Goal: Information Seeking & Learning: Learn about a topic

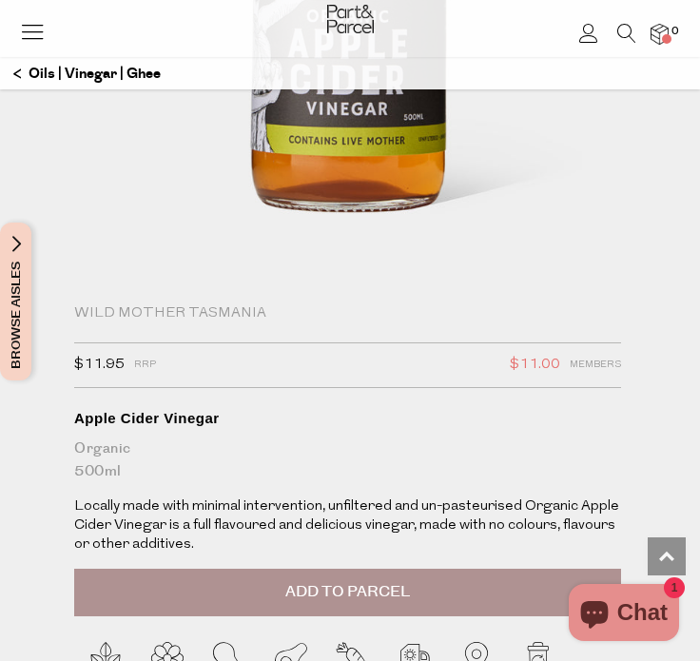
scroll to position [515, 0]
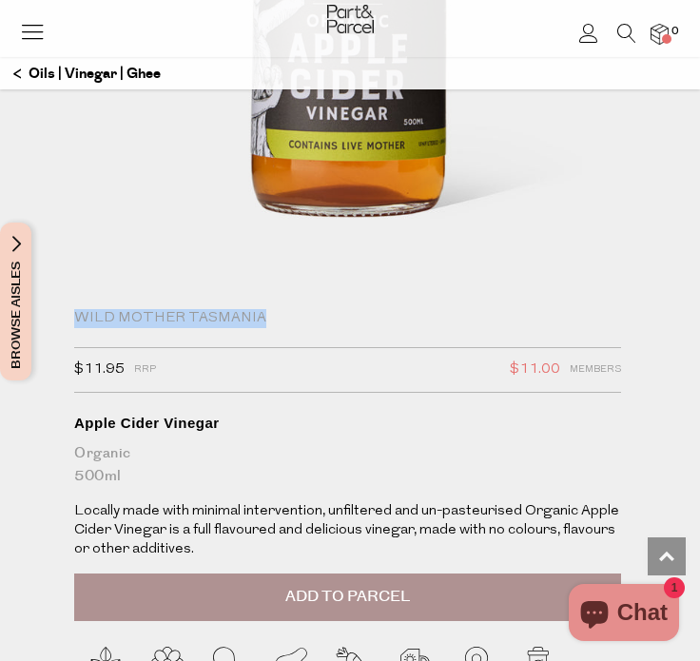
drag, startPoint x: 292, startPoint y: 317, endPoint x: 73, endPoint y: 316, distance: 218.6
click at [73, 316] on div "Wild Mother Tasmania $11.95 RRP $11.00 Members Available: In Stock Apple Cider …" at bounding box center [350, 582] width 570 height 547
copy div "Wild Mother Tasmania"
click at [229, 498] on div "Wild Mother Tasmania $11.95 RRP $11.00 Members Available: In Stock Apple Cider …" at bounding box center [350, 582] width 570 height 547
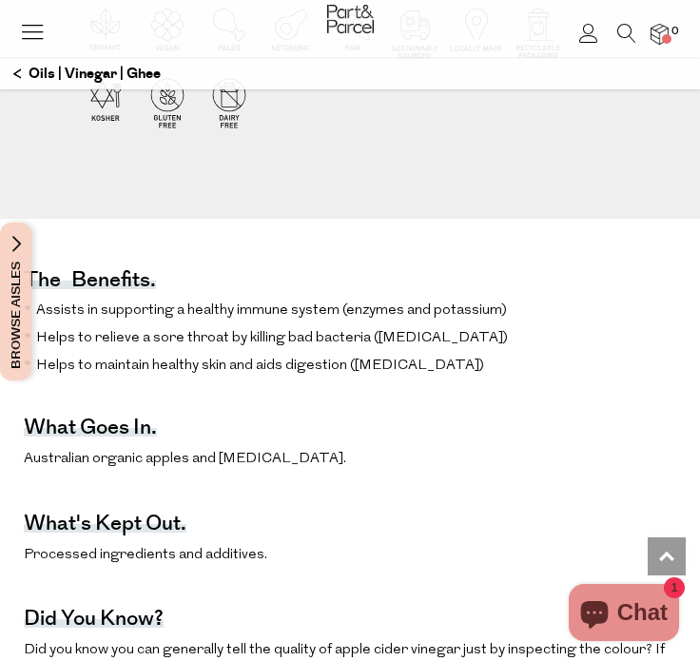
scroll to position [1170, 0]
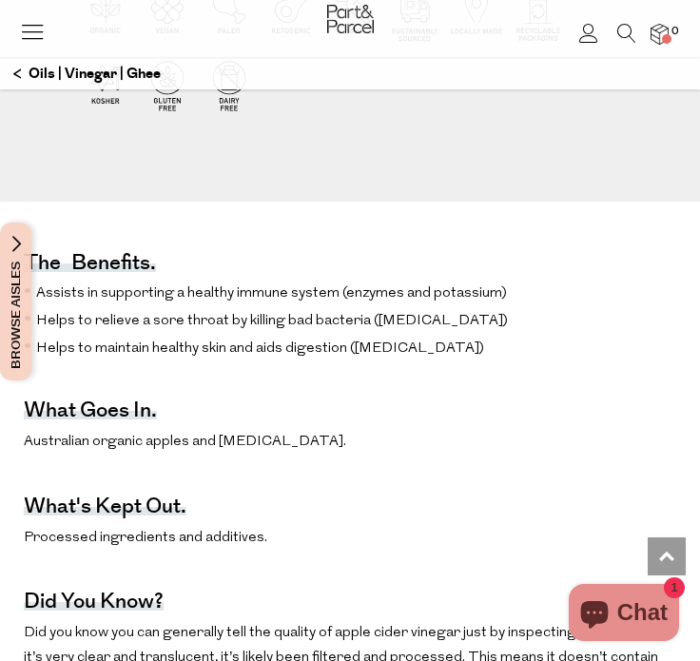
click at [274, 512] on div "The benefits. Assists in supporting a healthy immune system (enzymes and potass…" at bounding box center [350, 656] width 652 height 890
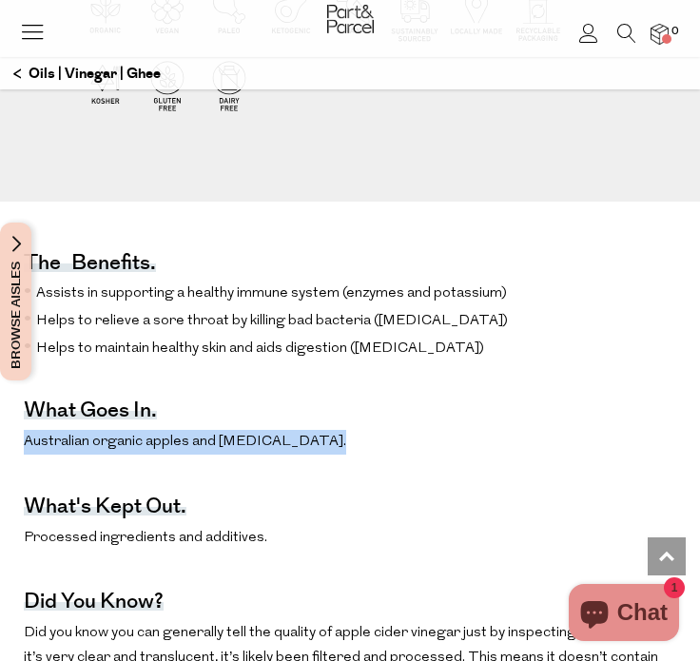
drag, startPoint x: 313, startPoint y: 450, endPoint x: 7, endPoint y: 452, distance: 306.1
click at [7, 452] on div "The benefits. Assists in supporting a healthy immune system (enzymes and potass…" at bounding box center [350, 650] width 700 height 899
copy p "Australian organic apples and purified water."
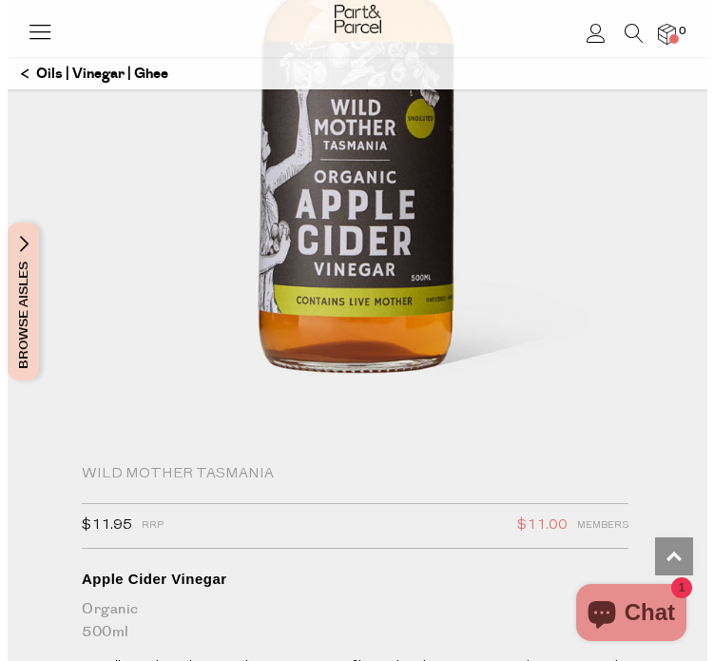
scroll to position [359, 0]
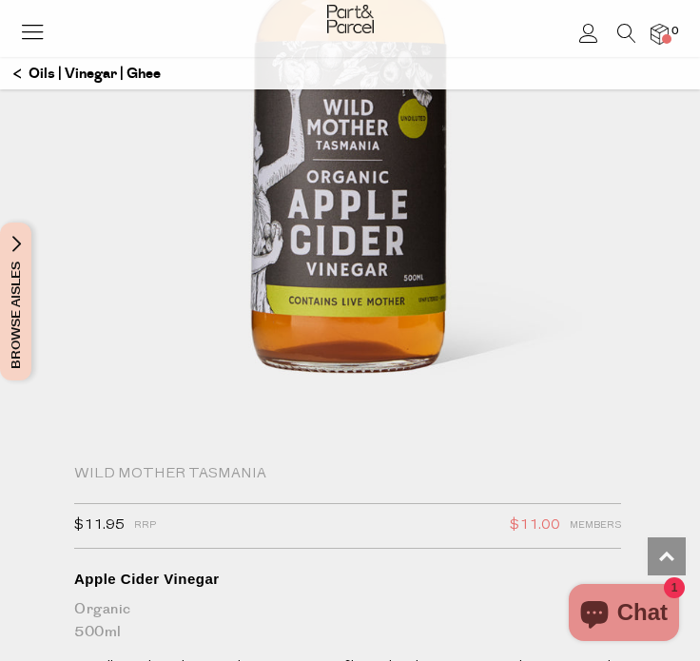
click at [157, 475] on div "Wild Mother Tasmania" at bounding box center [347, 474] width 547 height 19
click at [146, 469] on div "Wild Mother Tasmania" at bounding box center [347, 474] width 547 height 19
drag, startPoint x: 261, startPoint y: 469, endPoint x: 72, endPoint y: 470, distance: 189.1
copy div "Wild Mother Tasmania"
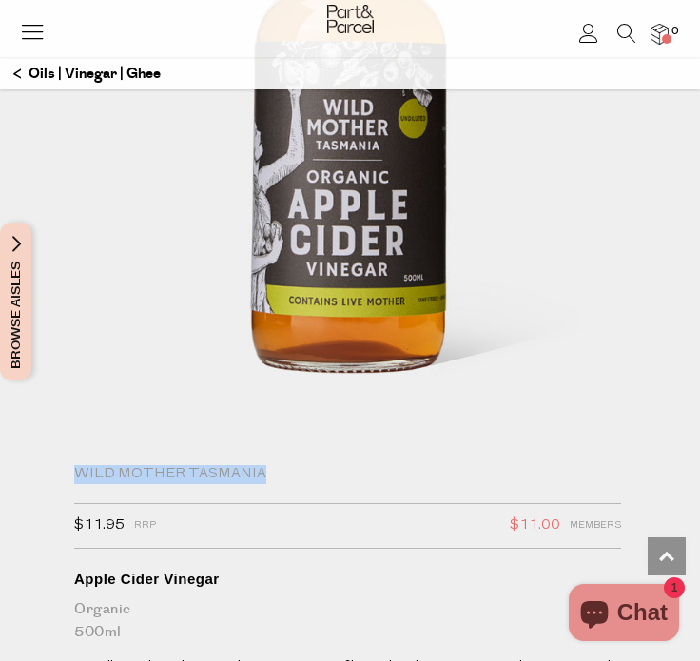
click at [105, 475] on div "Wild Mother Tasmania" at bounding box center [347, 474] width 547 height 19
click at [622, 31] on icon at bounding box center [626, 33] width 19 height 19
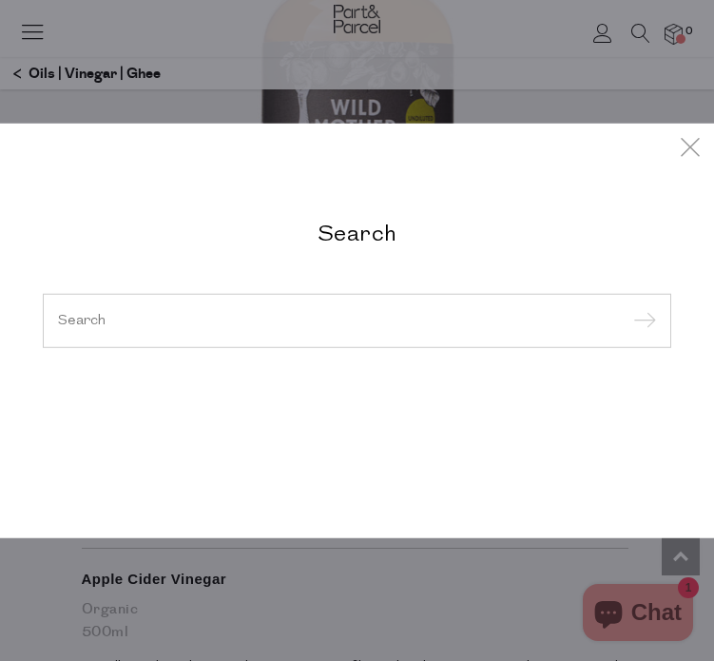
click at [384, 222] on h2 "Search" at bounding box center [357, 232] width 628 height 28
paste input "WILD MOTHER TASMANIA"
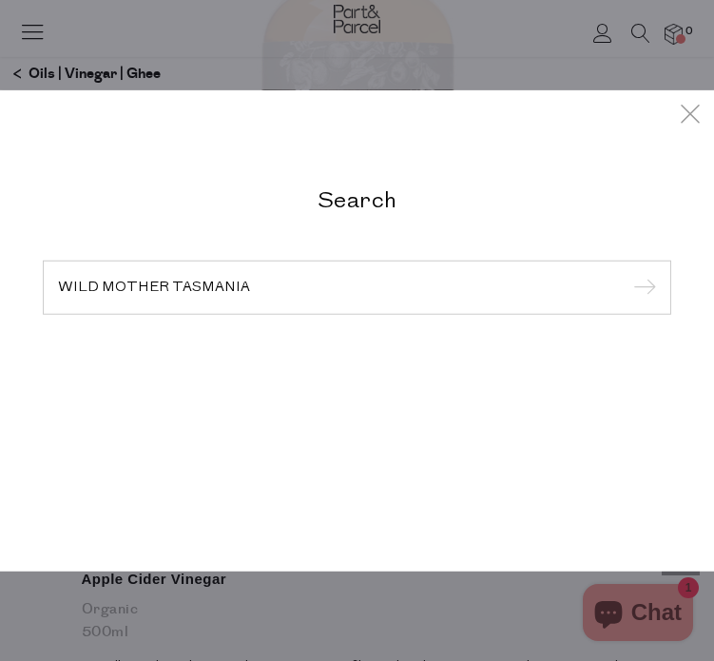
type input "WILD MOTHER TASMANIA"
click at [642, 288] on input "submit" at bounding box center [641, 288] width 29 height 29
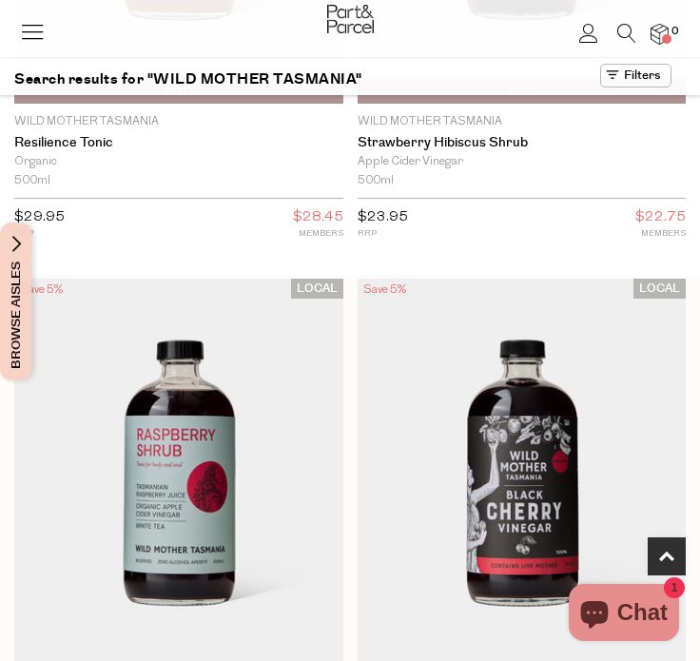
scroll to position [589, 0]
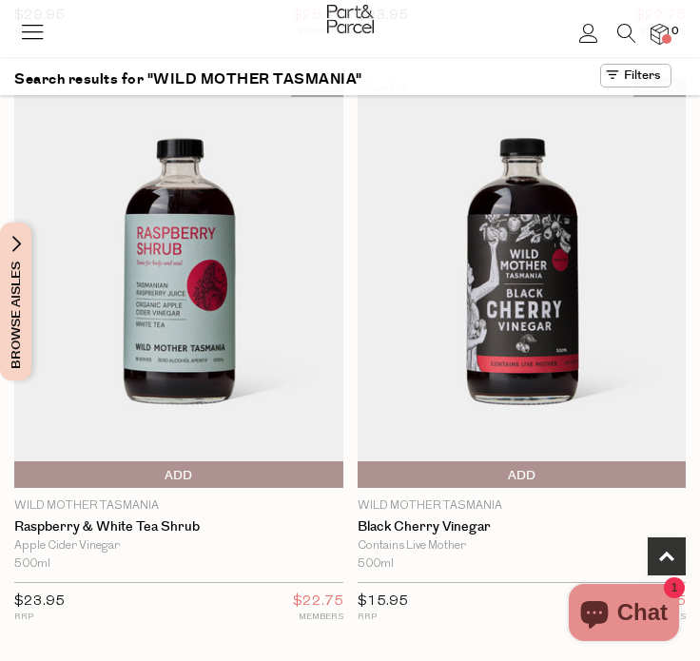
click at [536, 363] on img at bounding box center [521, 282] width 329 height 411
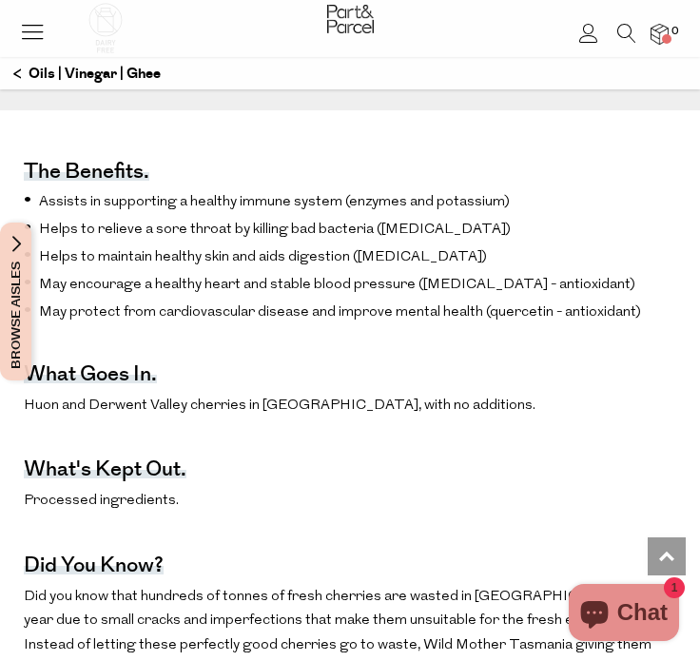
scroll to position [1258, 0]
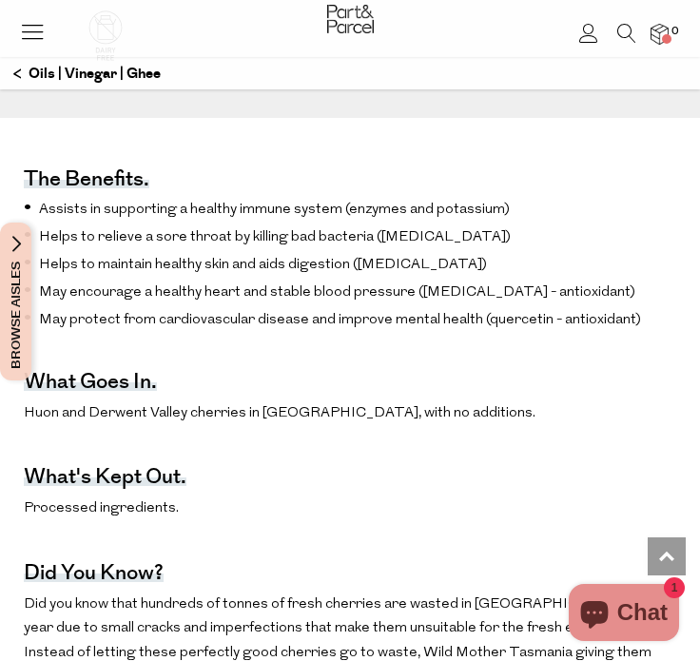
click at [418, 420] on span "Huon and Derwent Valley cherries in Tasmania, with no additions." at bounding box center [279, 413] width 511 height 14
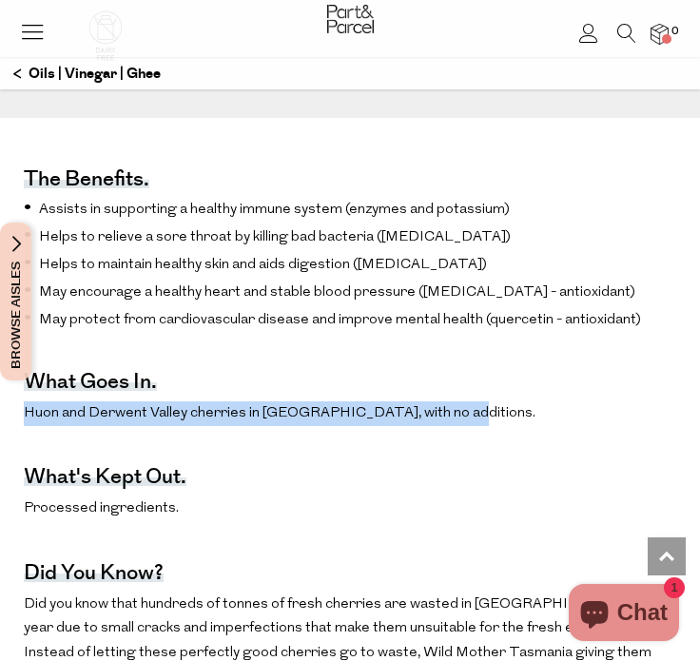
drag, startPoint x: 450, startPoint y: 424, endPoint x: 13, endPoint y: 416, distance: 436.3
click at [12, 416] on div "The benefits. Assists in supporting a healthy immune system (enzymes and potass…" at bounding box center [350, 540] width 700 height 844
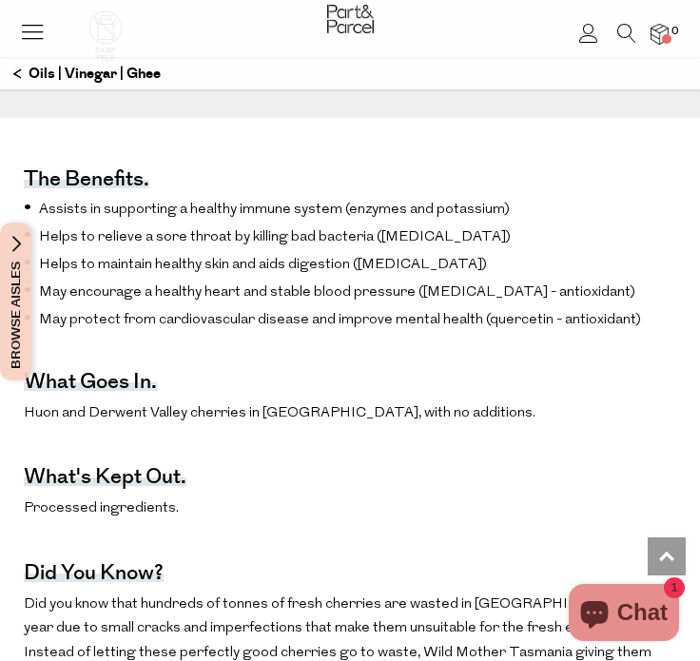
click at [246, 409] on div "The benefits. Assists in supporting a healthy immune system (enzymes and potass…" at bounding box center [350, 544] width 652 height 835
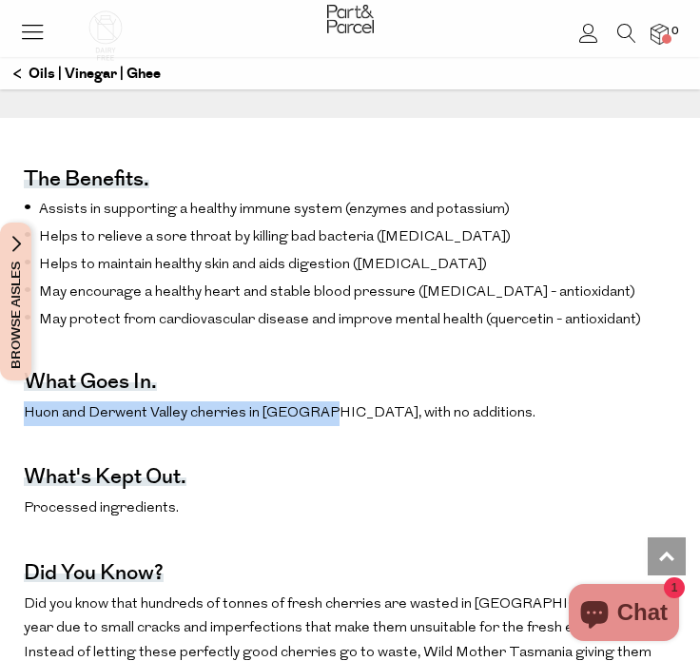
drag, startPoint x: 319, startPoint y: 424, endPoint x: 12, endPoint y: 422, distance: 307.0
click at [12, 422] on div "The benefits. Assists in supporting a healthy immune system (enzymes and potass…" at bounding box center [350, 540] width 700 height 844
copy span "Huon and Derwent Valley cherries in Tasmania"
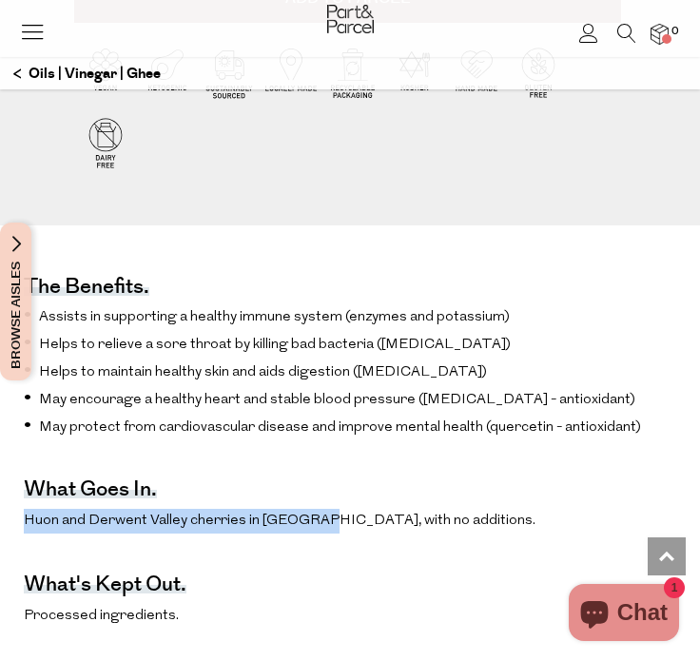
scroll to position [1150, 0]
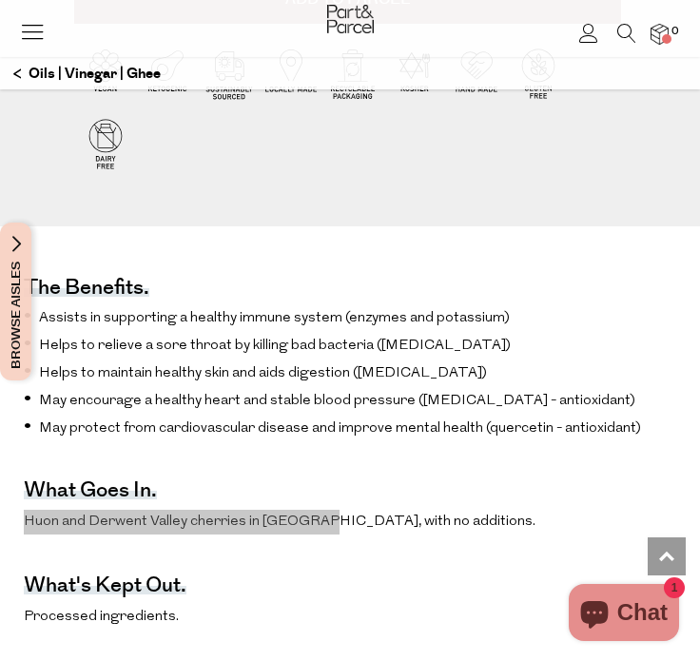
click at [206, 528] on span "Huon and Derwent Valley cherries in Tasmania, with no additions." at bounding box center [279, 521] width 511 height 14
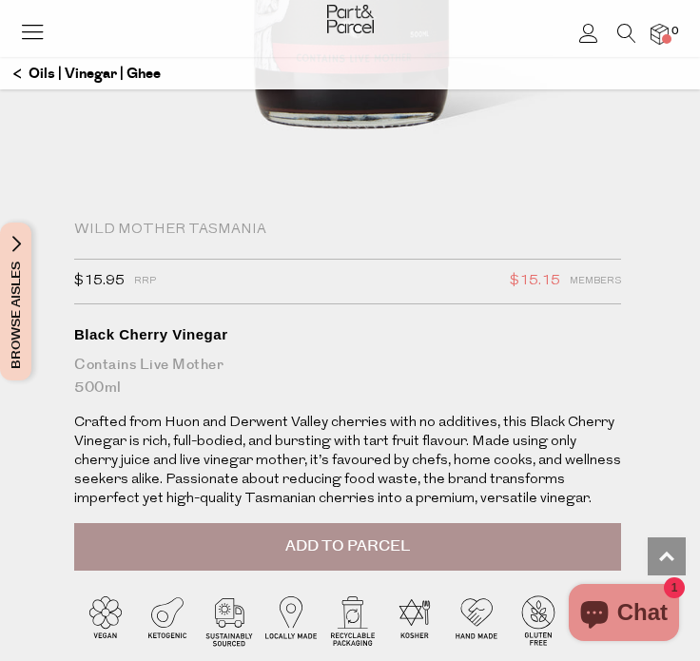
scroll to position [602, 0]
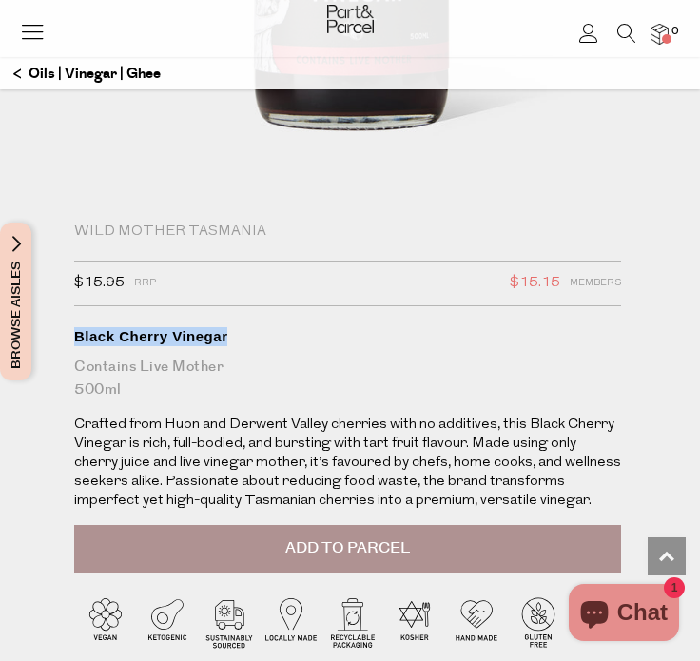
drag, startPoint x: 236, startPoint y: 337, endPoint x: 52, endPoint y: 342, distance: 183.5
click at [52, 342] on div "Wild Mother Tasmania $15.95 RRP $15.15 Members Available: In Stock Black Cherry…" at bounding box center [350, 498] width 700 height 552
copy div "Black Cherry Vinegar"
